Goal: Find contact information: Find contact information

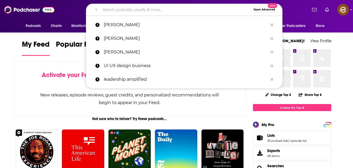
click at [143, 8] on input "Search podcasts, credits, & more..." at bounding box center [175, 9] width 151 height 8
paste input "Justice in [GEOGRAPHIC_DATA]"
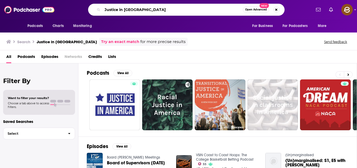
click at [178, 10] on input "Justice in [GEOGRAPHIC_DATA]" at bounding box center [173, 9] width 140 height 8
type input "J"
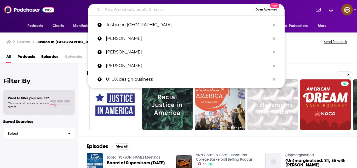
paste input "lack Light Mass Incarceration Show"
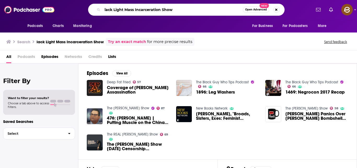
click at [103, 11] on input "lack Light Mass Incarceration Show" at bounding box center [173, 9] width 140 height 8
type input "black Light Mass Incarceration Show"
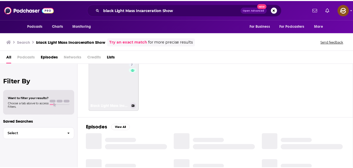
scroll to position [1, 0]
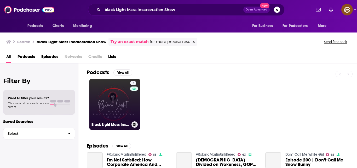
click at [113, 99] on link "7 Black Light Mass Incarceration Show" at bounding box center [114, 104] width 51 height 51
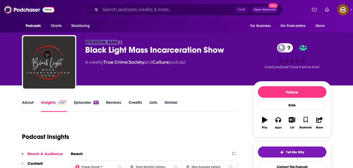
drag, startPoint x: 85, startPoint y: 41, endPoint x: 114, endPoint y: 41, distance: 28.8
click at [114, 41] on div "[PERSON_NAME] Black Light Mass Incarceration Show 7 A weekly True Crime , Socie…" at bounding box center [177, 63] width 310 height 57
copy span "[PERSON_NAME]"
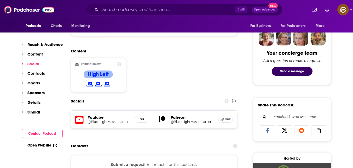
scroll to position [293, 0]
click at [289, 118] on input "Email address or username..." at bounding box center [293, 117] width 60 height 10
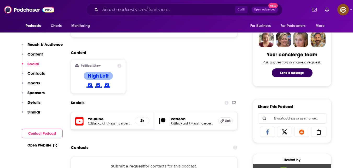
scroll to position [292, 0]
click at [289, 118] on input "Email address or username..." at bounding box center [293, 118] width 60 height 10
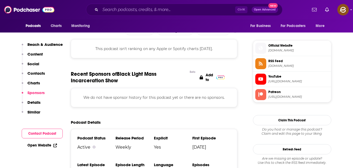
scroll to position [453, 0]
click at [291, 47] on span "Official Website" at bounding box center [299, 45] width 61 height 5
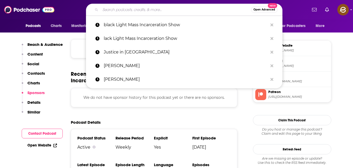
click at [169, 11] on input "Search podcasts, credits, & more..." at bounding box center [175, 9] width 151 height 8
paste input "The War on Drugs"
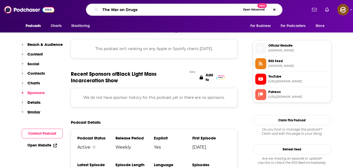
type input "The War on Drugs"
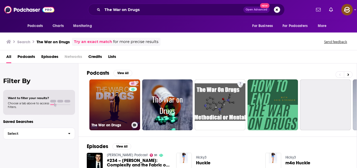
click at [116, 97] on link "61 The War on Drugs" at bounding box center [114, 104] width 51 height 51
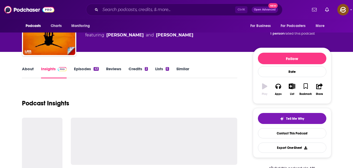
scroll to position [41, 0]
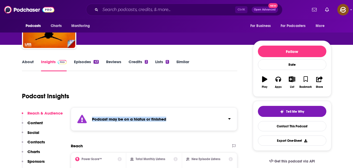
drag, startPoint x: 91, startPoint y: 119, endPoint x: 168, endPoint y: 122, distance: 77.5
click at [168, 122] on div "Podcast may be on a hiatus or finished" at bounding box center [154, 118] width 167 height 23
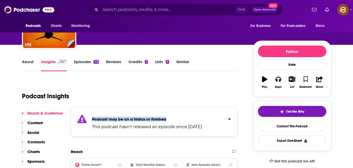
click at [116, 114] on div "Podcast may be on a hiatus or finished This podcast hasn't released an episode …" at bounding box center [154, 121] width 167 height 29
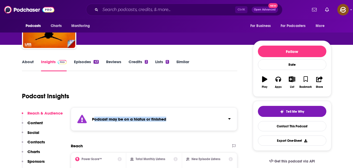
drag, startPoint x: 95, startPoint y: 119, endPoint x: 176, endPoint y: 118, distance: 81.1
click at [176, 118] on div "Podcast may be on a hiatus or finished" at bounding box center [154, 118] width 167 height 23
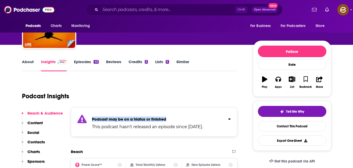
drag, startPoint x: 92, startPoint y: 119, endPoint x: 175, endPoint y: 113, distance: 82.9
click at [175, 113] on div "Podcast may be on a hiatus or finished This podcast hasn't released an episode …" at bounding box center [154, 121] width 167 height 29
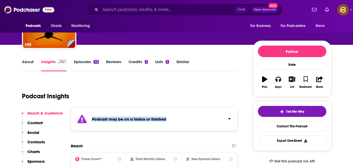
copy strong "Podcast may be on a hiatus or finished"
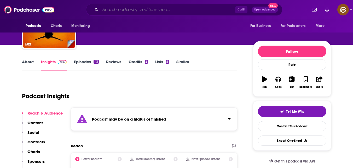
click at [126, 8] on input "Search podcasts, credits, & more..." at bounding box center [167, 9] width 135 height 8
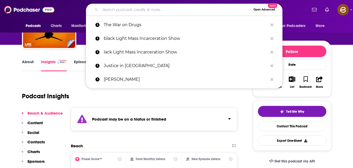
paste input "Ear Hustle"
type input "Ear Hustle"
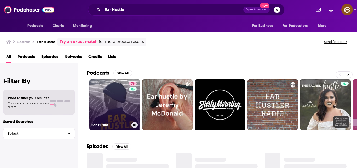
click at [119, 82] on link "78 Ear Hustle" at bounding box center [114, 104] width 51 height 51
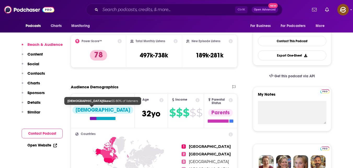
scroll to position [127, 0]
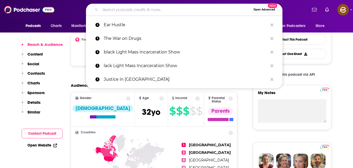
click at [149, 9] on input "Search podcasts, credits, & more..." at bounding box center [175, 9] width 151 height 8
paste input "Lex Appeal"
type input "Lex Appeal"
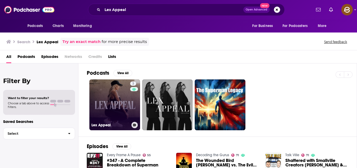
click at [113, 100] on link "3 Lex Appeal" at bounding box center [114, 104] width 51 height 51
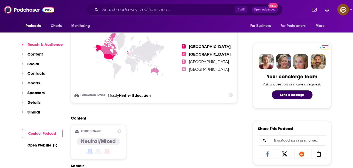
scroll to position [238, 0]
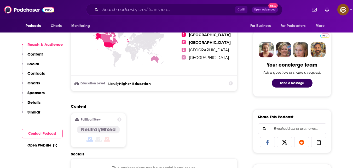
click at [47, 130] on button "Contact Podcast" at bounding box center [42, 133] width 41 height 10
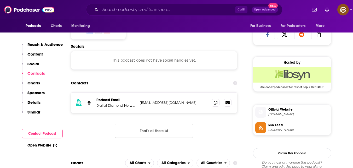
scroll to position [351, 0]
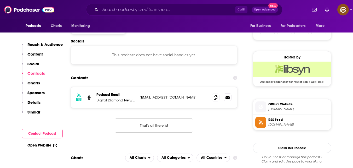
click at [229, 97] on icon at bounding box center [228, 97] width 4 height 4
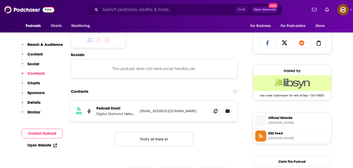
scroll to position [339, 0]
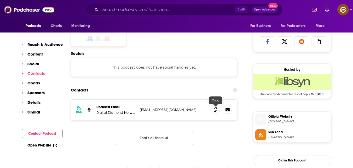
click at [217, 109] on icon at bounding box center [216, 109] width 4 height 4
click at [150, 11] on input "Search podcasts, credits, & more..." at bounding box center [167, 9] width 135 height 8
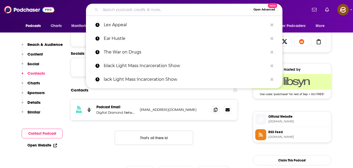
paste input "Pod Save The People"
type input "Pod Save The People"
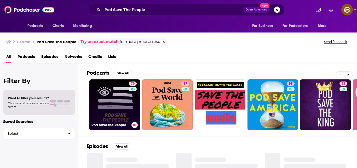
click at [100, 89] on link "70 Pod Save the People" at bounding box center [114, 104] width 51 height 51
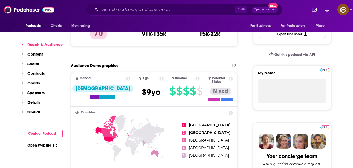
scroll to position [147, 0]
click at [49, 133] on button "Contact Podcast" at bounding box center [42, 133] width 41 height 10
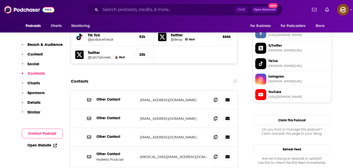
scroll to position [496, 0]
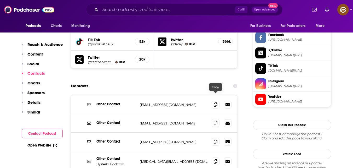
click at [217, 121] on icon at bounding box center [216, 123] width 4 height 4
click at [176, 81] on div "Contacts" at bounding box center [154, 86] width 167 height 10
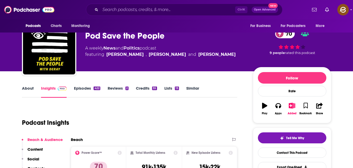
scroll to position [14, 0]
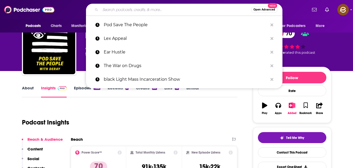
click at [174, 12] on input "Search podcasts, credits, & more..." at bounding box center [175, 9] width 151 height 8
paste input "The Creative Process – Social Justice & Activism"
type input "The Creative Process – Social Justice & Activism"
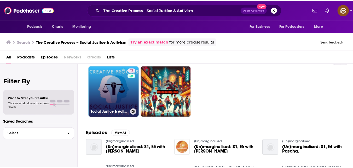
scroll to position [14, 0]
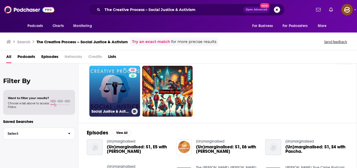
click at [112, 94] on link "43 Social Justice & Activism - The Creative Process - Activists, Environmental,…" at bounding box center [114, 91] width 51 height 51
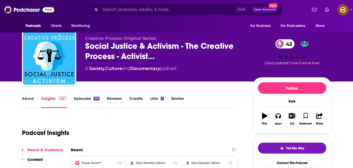
scroll to position [4, 0]
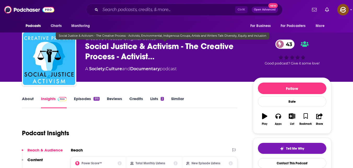
click at [138, 51] on span "Social Justice & Activism - The Creative Process - Activist…" at bounding box center [165, 51] width 160 height 20
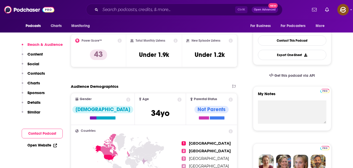
scroll to position [126, 0]
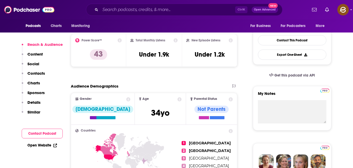
click at [42, 136] on button "Contact Podcast" at bounding box center [42, 133] width 41 height 10
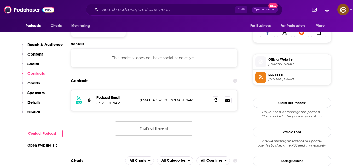
scroll to position [351, 0]
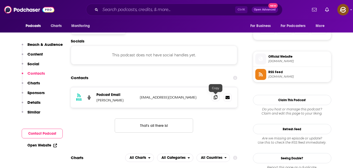
click at [213, 97] on span at bounding box center [216, 97] width 8 height 8
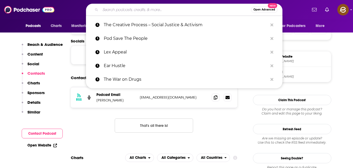
click at [161, 9] on input "Search podcasts, credits, & more..." at bounding box center [175, 9] width 151 height 8
paste input "[URL][DOMAIN_NAME]"
type input "[URL][DOMAIN_NAME]"
paste input "The JustPod"
type input "The JustPod"
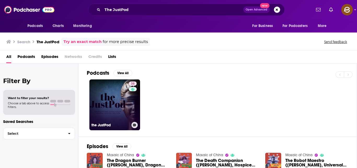
click at [110, 89] on link "38 the JustPod" at bounding box center [114, 104] width 51 height 51
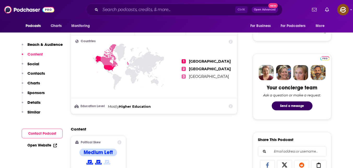
scroll to position [249, 0]
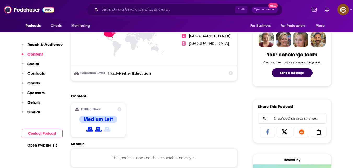
click at [35, 129] on button "Contact Podcast" at bounding box center [42, 133] width 41 height 10
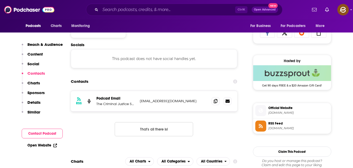
scroll to position [351, 0]
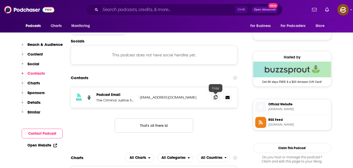
click at [217, 98] on icon at bounding box center [216, 97] width 4 height 4
click at [37, 100] on p "Details" at bounding box center [33, 102] width 13 height 5
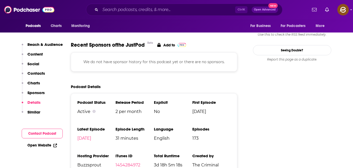
scroll to position [505, 0]
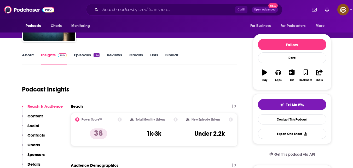
scroll to position [0, 0]
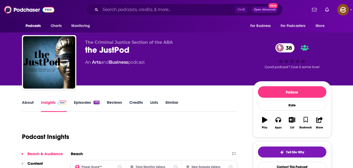
click at [30, 103] on link "About" at bounding box center [28, 106] width 12 height 12
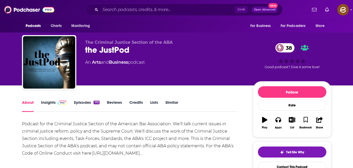
click at [88, 100] on link "Episodes 173" at bounding box center [86, 106] width 25 height 12
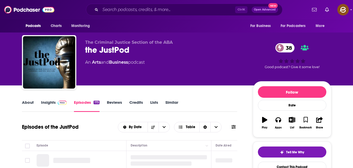
scroll to position [57, 0]
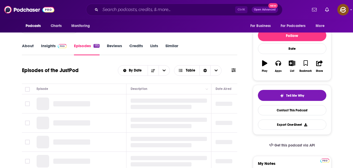
click at [114, 46] on link "Reviews" at bounding box center [114, 49] width 15 height 12
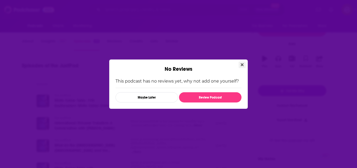
click at [241, 63] on icon "Close" at bounding box center [242, 65] width 3 height 4
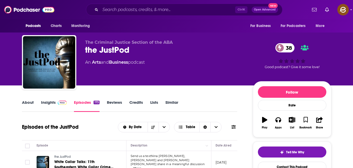
click at [145, 43] on span "The Criminal Justice Section of the ABA" at bounding box center [129, 42] width 88 height 5
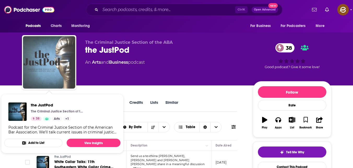
click at [44, 48] on img "the JustPod" at bounding box center [49, 62] width 52 height 52
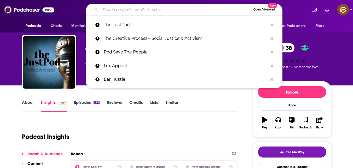
click at [155, 9] on input "Search podcasts, credits, & more..." at bounding box center [175, 9] width 151 height 8
paste input "Code Switch – NPR"
type input "Code Switch – NPR"
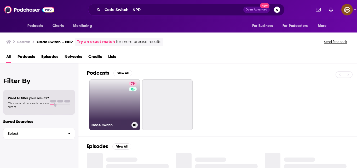
click at [120, 108] on link "79 Code Switch" at bounding box center [114, 104] width 51 height 51
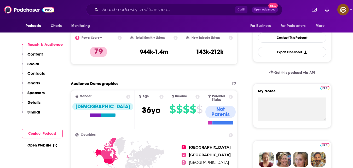
scroll to position [129, 0]
click at [39, 102] on p "Details" at bounding box center [33, 102] width 13 height 5
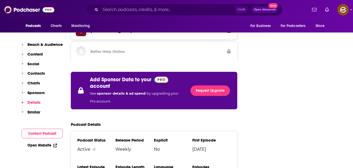
scroll to position [952, 0]
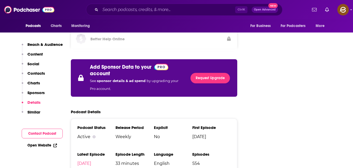
click at [39, 136] on button "Contact Podcast" at bounding box center [42, 133] width 41 height 10
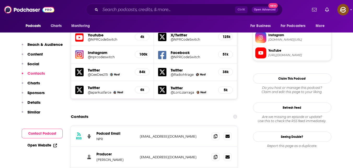
scroll to position [476, 0]
click at [215, 134] on icon at bounding box center [216, 136] width 4 height 4
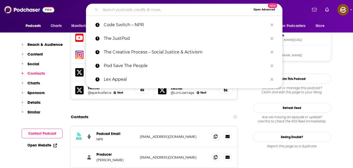
click at [140, 11] on input "Search podcasts, credits, & more..." at bounding box center [175, 9] width 151 height 8
paste input "Dr. Omékongo Dibinga"
type input "Dr. Omékongo Dibinga"
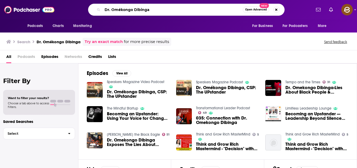
click at [151, 9] on input "Dr. Omékongo Dibinga" at bounding box center [173, 9] width 140 height 8
type input "D"
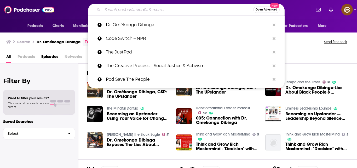
paste input "The UPstander’s Podcast with Dr. Omekongo"
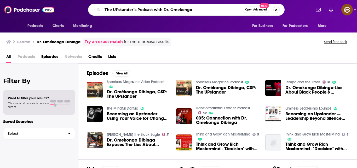
type input "The UPstander’s Podcast with Dr. Omekongo"
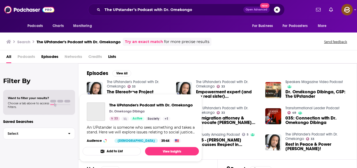
click at [127, 82] on link "The UPstander's Podcast with Dr. Omekongo" at bounding box center [133, 84] width 52 height 9
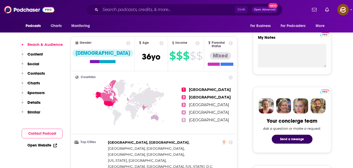
scroll to position [183, 0]
click at [43, 134] on button "Contact Podcast" at bounding box center [42, 133] width 41 height 10
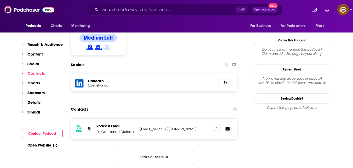
scroll to position [431, 0]
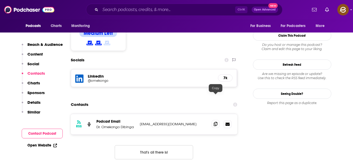
click at [215, 122] on icon at bounding box center [216, 124] width 4 height 4
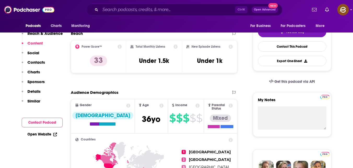
scroll to position [0, 0]
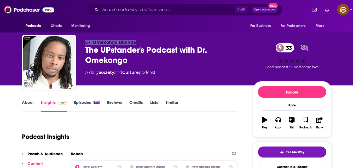
drag, startPoint x: 86, startPoint y: 40, endPoint x: 139, endPoint y: 39, distance: 52.6
click at [139, 39] on div "Dr. [PERSON_NAME] The UPstander's Podcast with Dr. [PERSON_NAME] 33 A daily Soc…" at bounding box center [177, 63] width 310 height 57
copy span "Dr. Omekongo Dibinga"
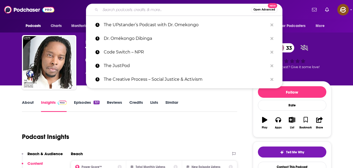
click at [191, 12] on input "Search podcasts, credits, & more..." at bounding box center [175, 9] width 151 height 8
paste input "Generation Justice"
type input "Generation Justice"
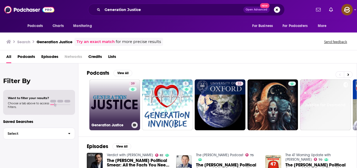
click at [113, 125] on h3 "Generation Justice" at bounding box center [111, 125] width 38 height 4
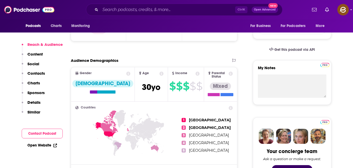
scroll to position [152, 0]
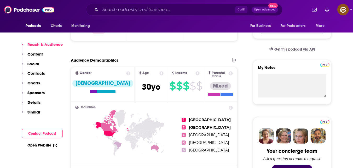
click at [54, 131] on button "Contact Podcast" at bounding box center [42, 133] width 41 height 10
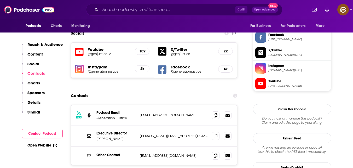
scroll to position [449, 0]
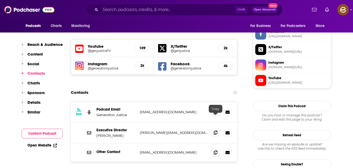
click at [217, 130] on icon at bounding box center [216, 132] width 4 height 4
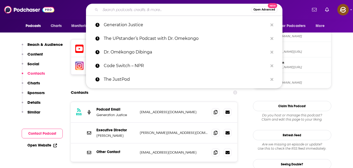
click at [144, 6] on input "Search podcasts, credits, & more..." at bounding box center [175, 9] width 151 height 8
paste input "Art and Labor"
type input "Art and Labor"
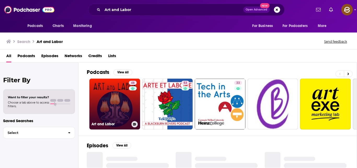
click at [110, 94] on link "48 Art and Labor" at bounding box center [114, 103] width 51 height 51
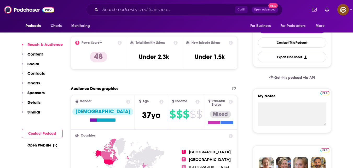
scroll to position [124, 0]
click at [39, 136] on button "Contact Podcast" at bounding box center [42, 133] width 41 height 10
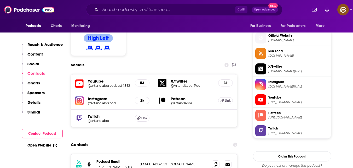
scroll to position [460, 0]
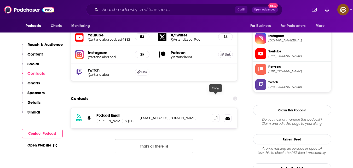
click at [218, 116] on icon at bounding box center [216, 118] width 4 height 4
